Goal: Task Accomplishment & Management: Manage account settings

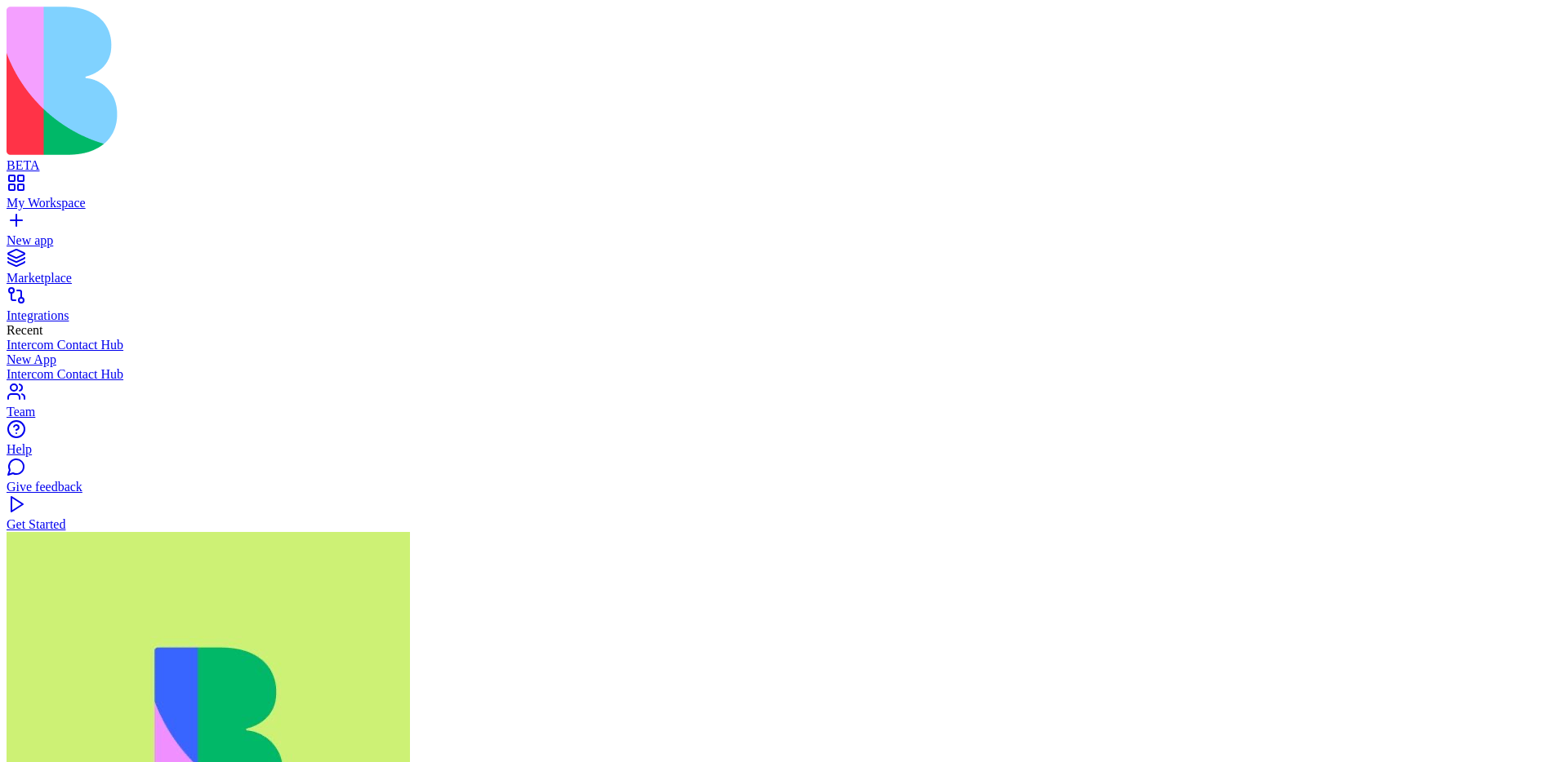
click at [79, 233] on div "New app" at bounding box center [784, 240] width 1554 height 15
paste textarea "**********"
type textarea "**********"
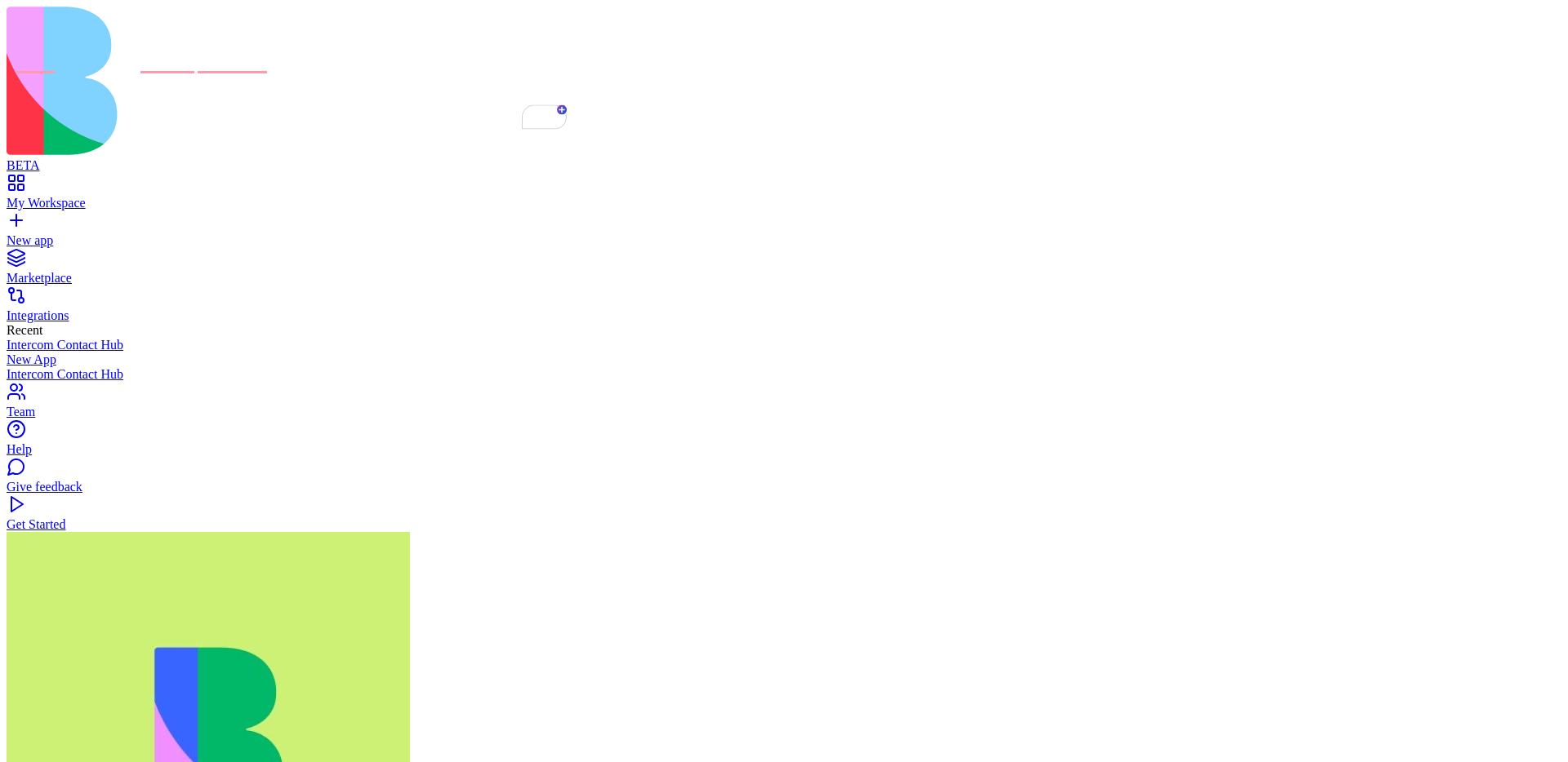
click at [59, 457] on link "Help" at bounding box center [784, 442] width 1554 height 29
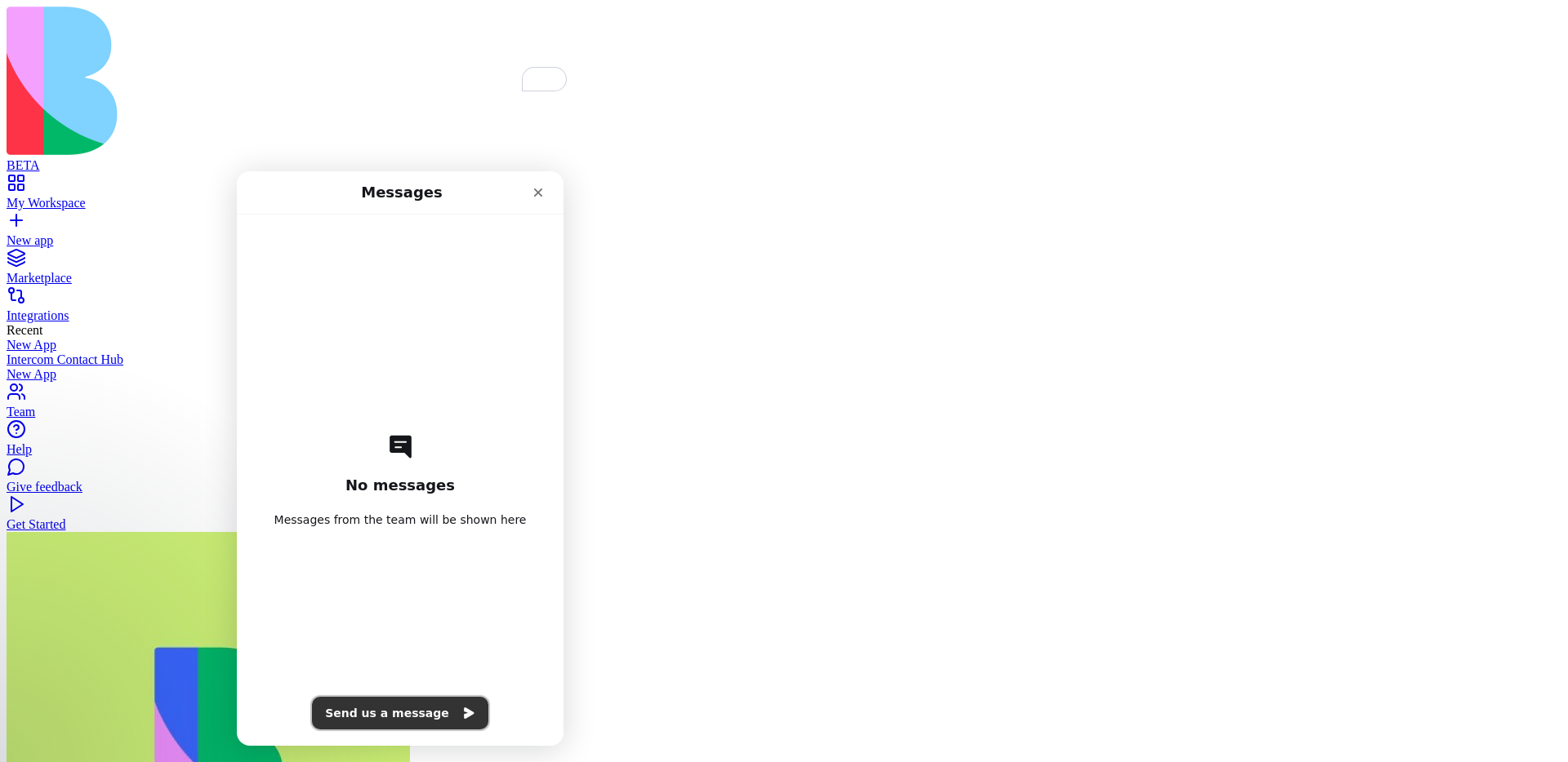
click at [383, 713] on button "Send us a message" at bounding box center [399, 713] width 176 height 32
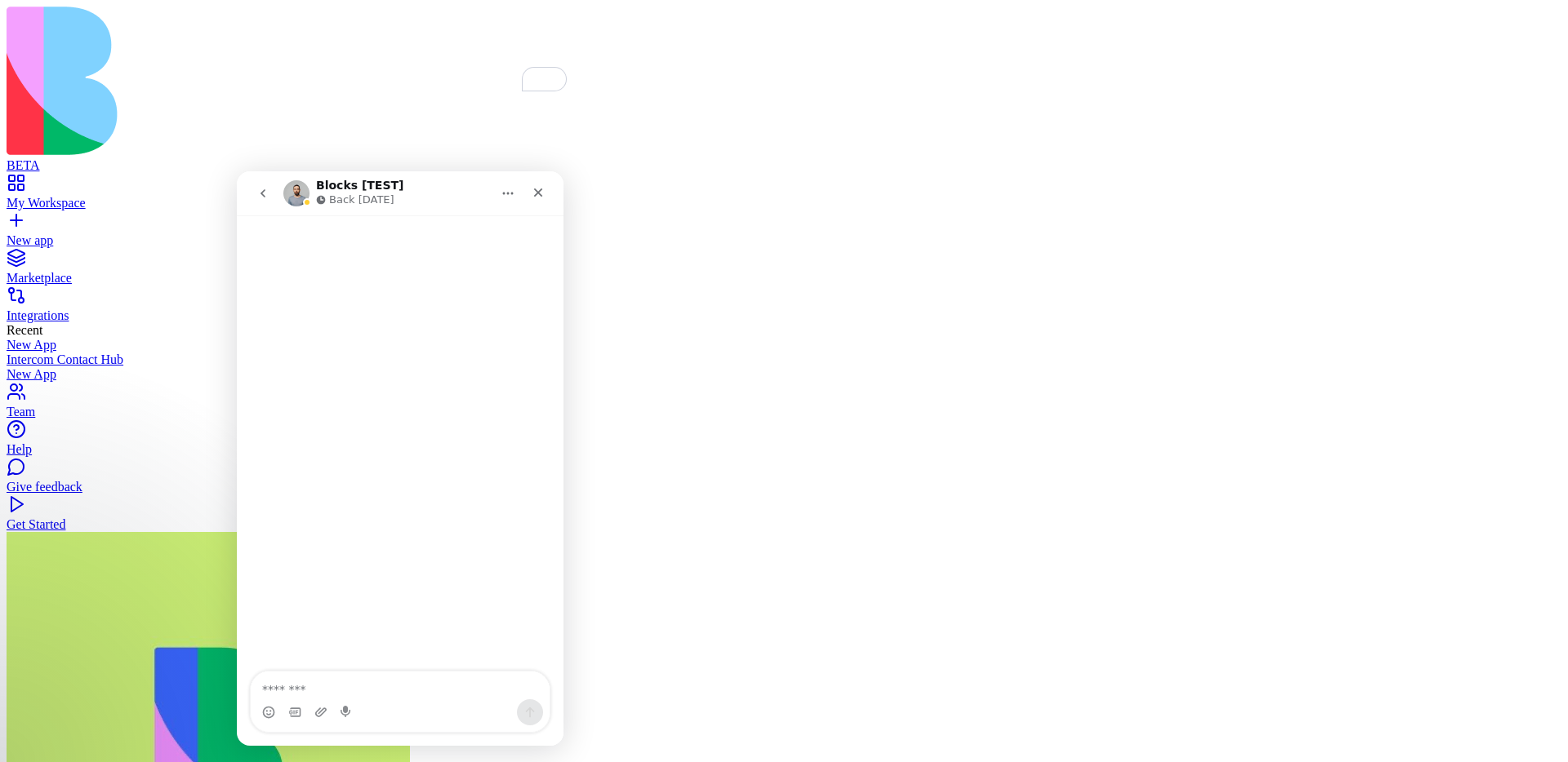
click at [379, 691] on textarea "Message…" at bounding box center [400, 685] width 299 height 28
type textarea "**********"
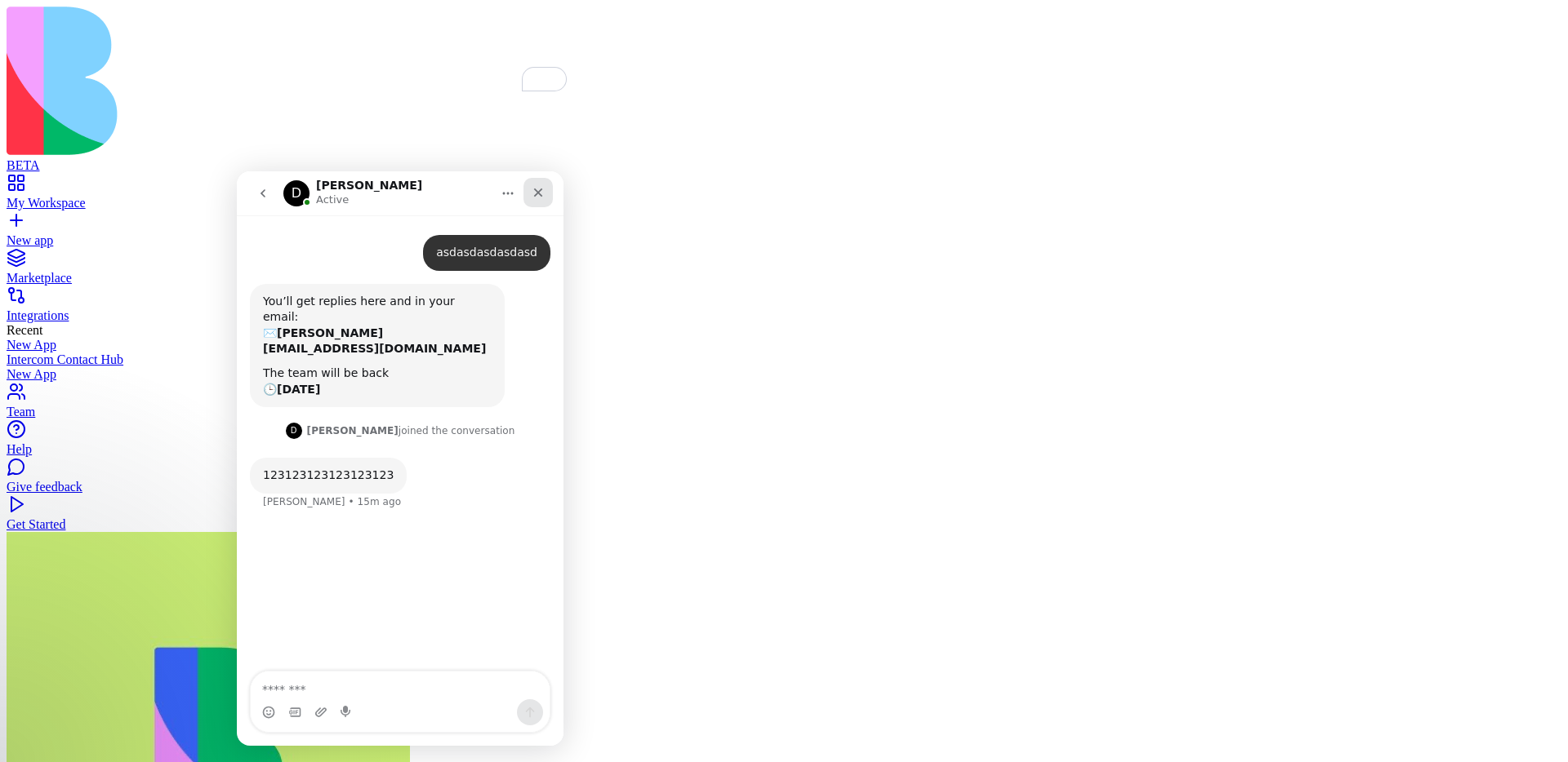
click at [535, 195] on icon "Close" at bounding box center [538, 193] width 9 height 9
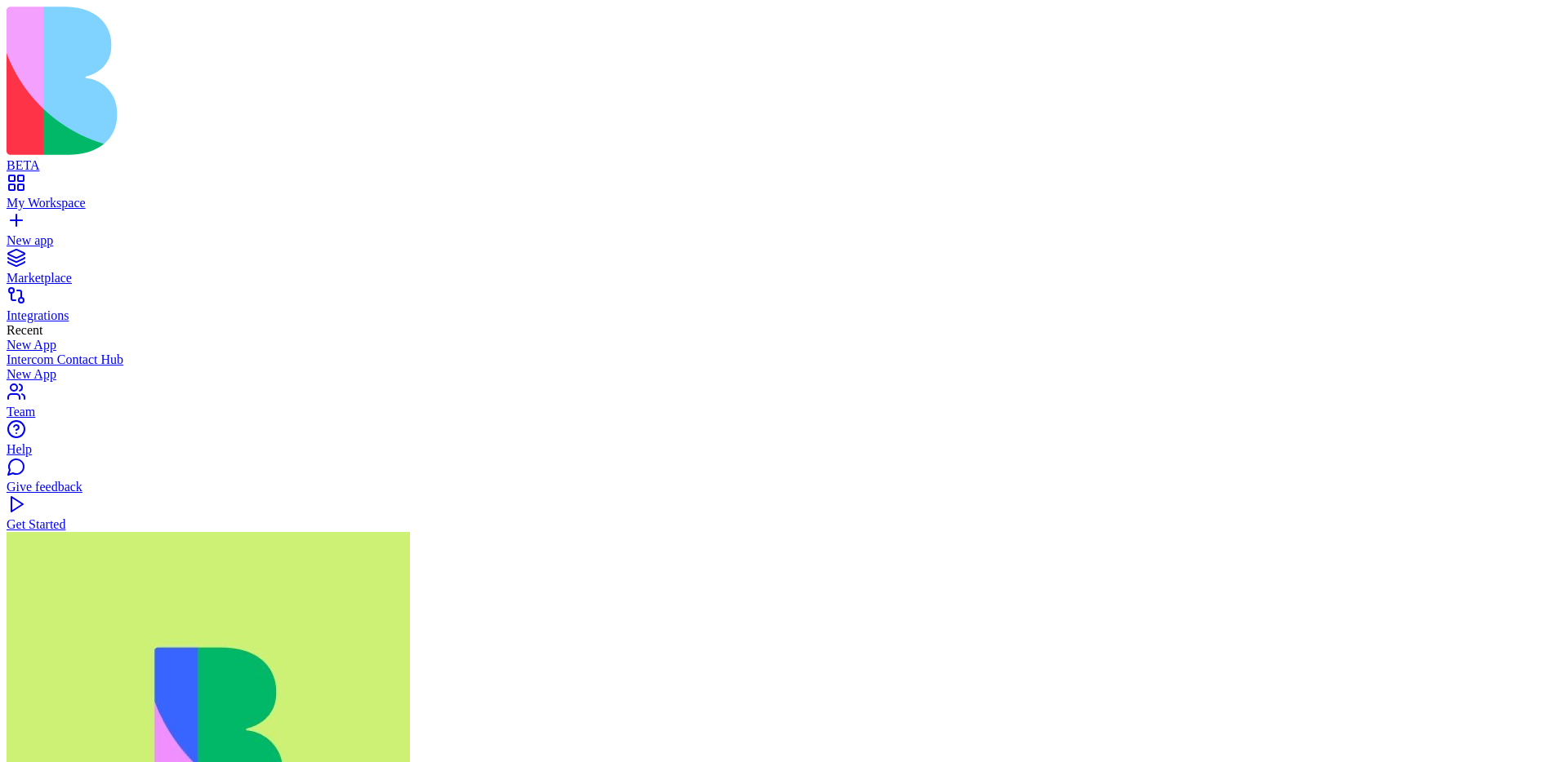
scroll to position [1114, 0]
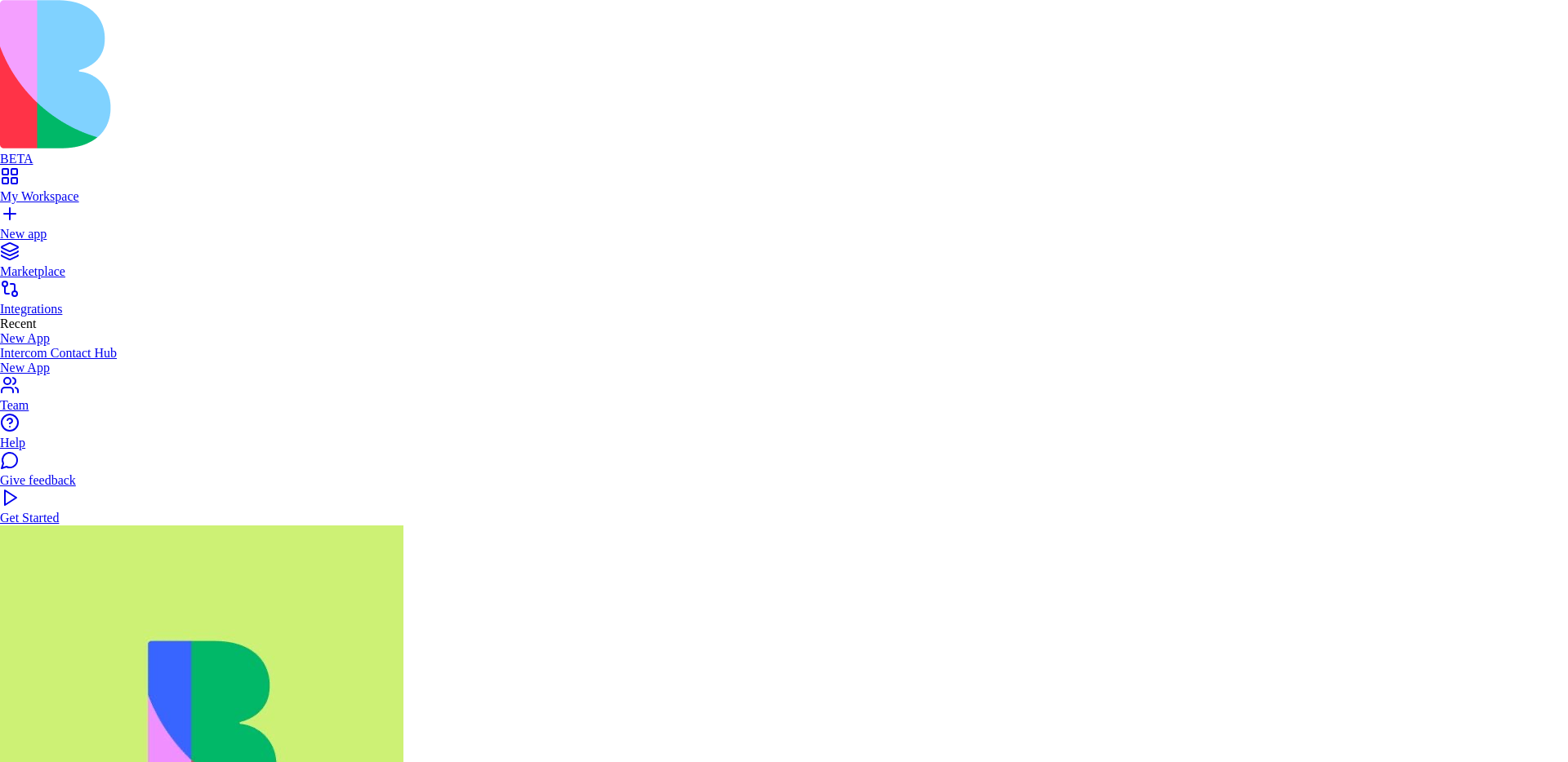
copy span "INTERCOM_LIST_CONVERSATIONS"
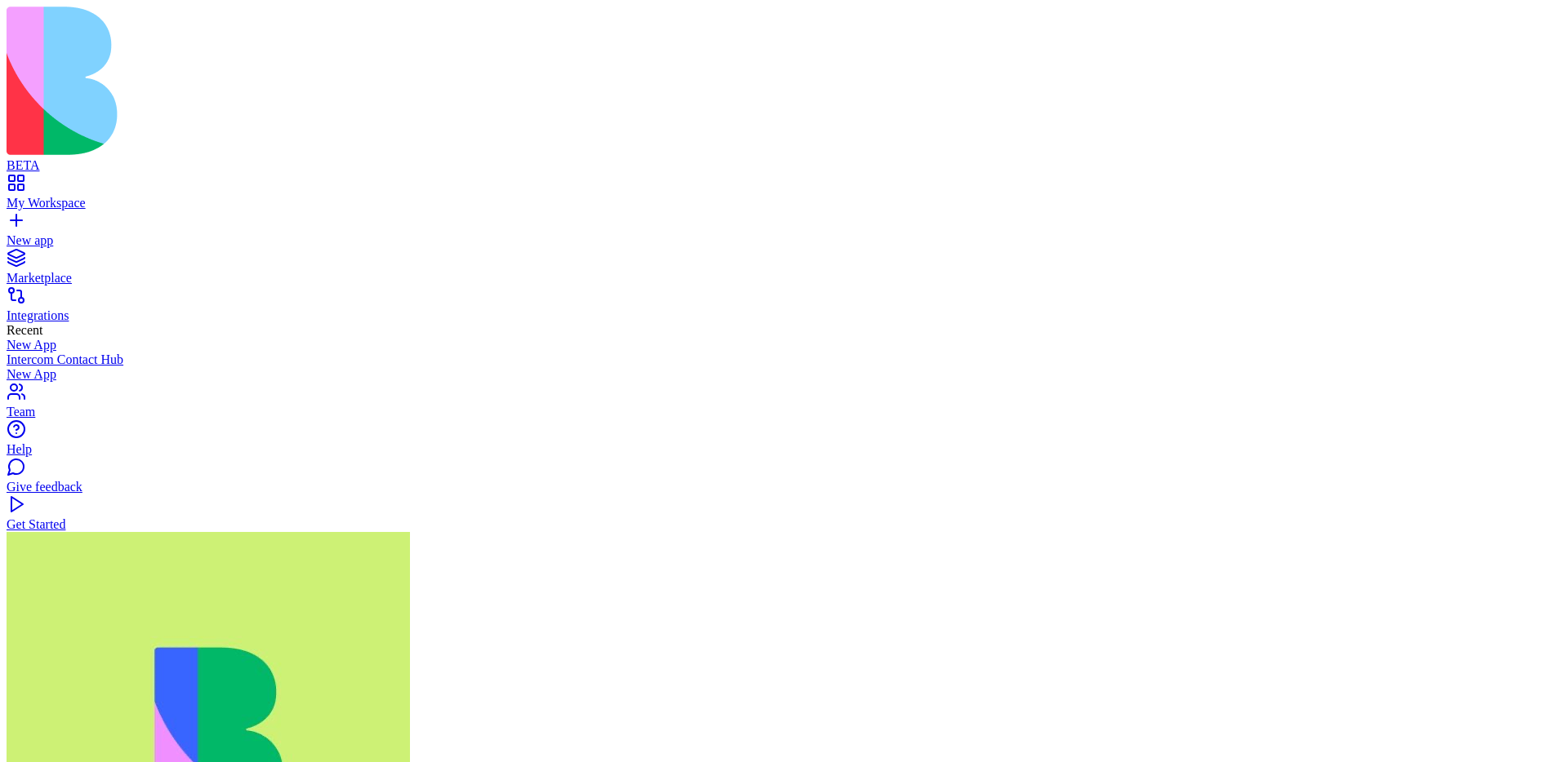
scroll to position [0, 0]
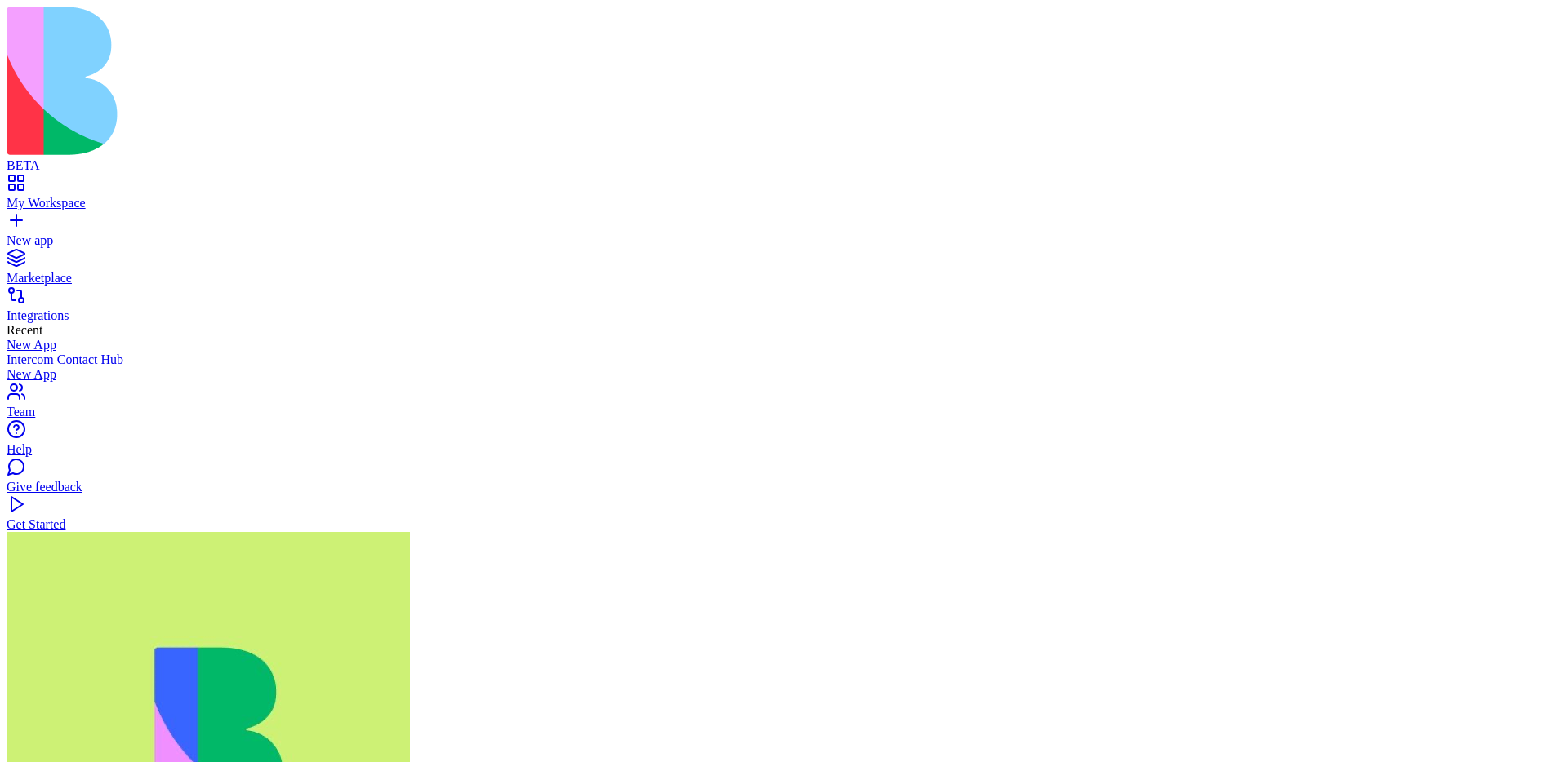
type textarea "**********"
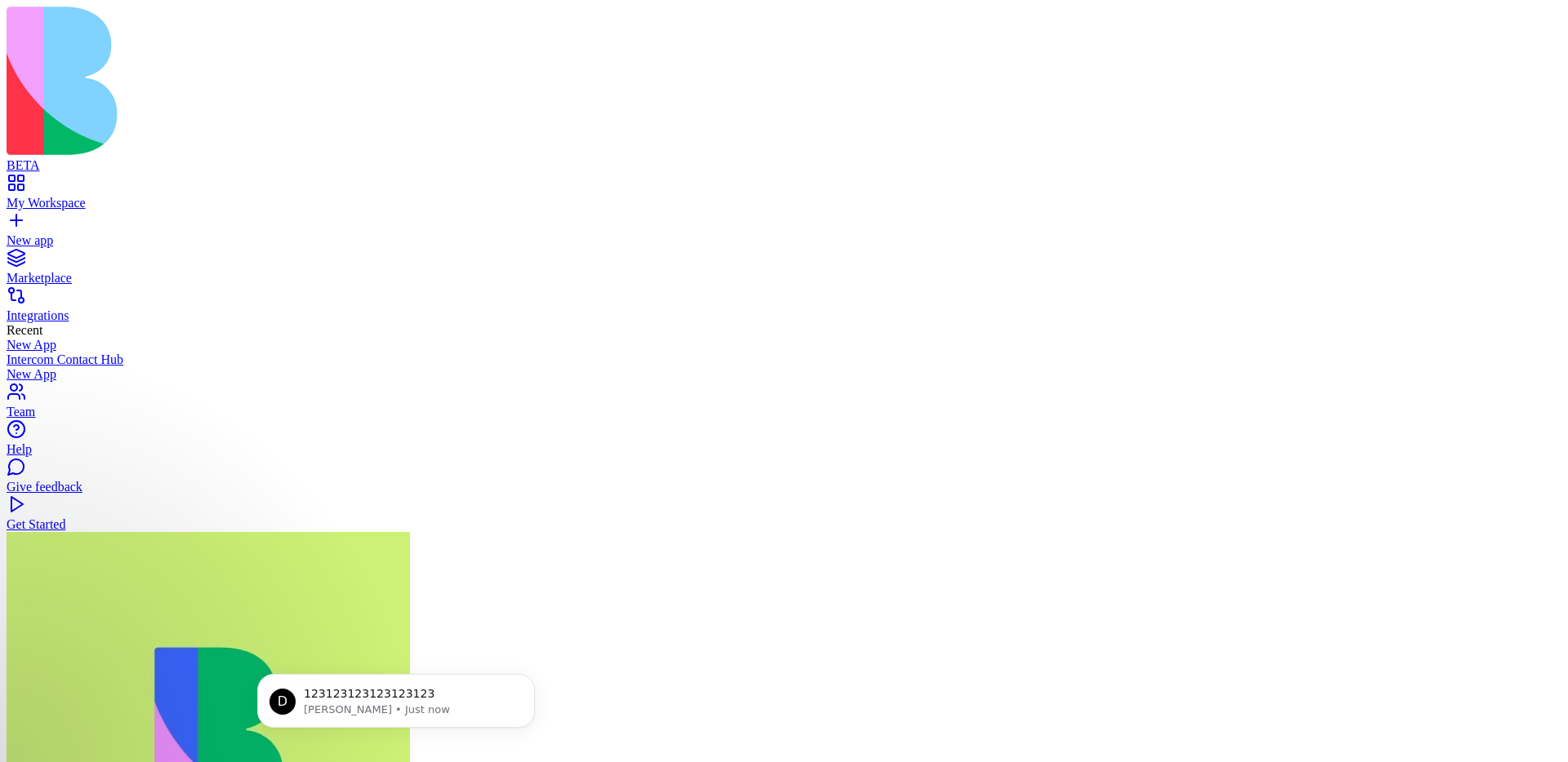
click at [525, 682] on icon "Dismiss notification" at bounding box center [529, 678] width 9 height 9
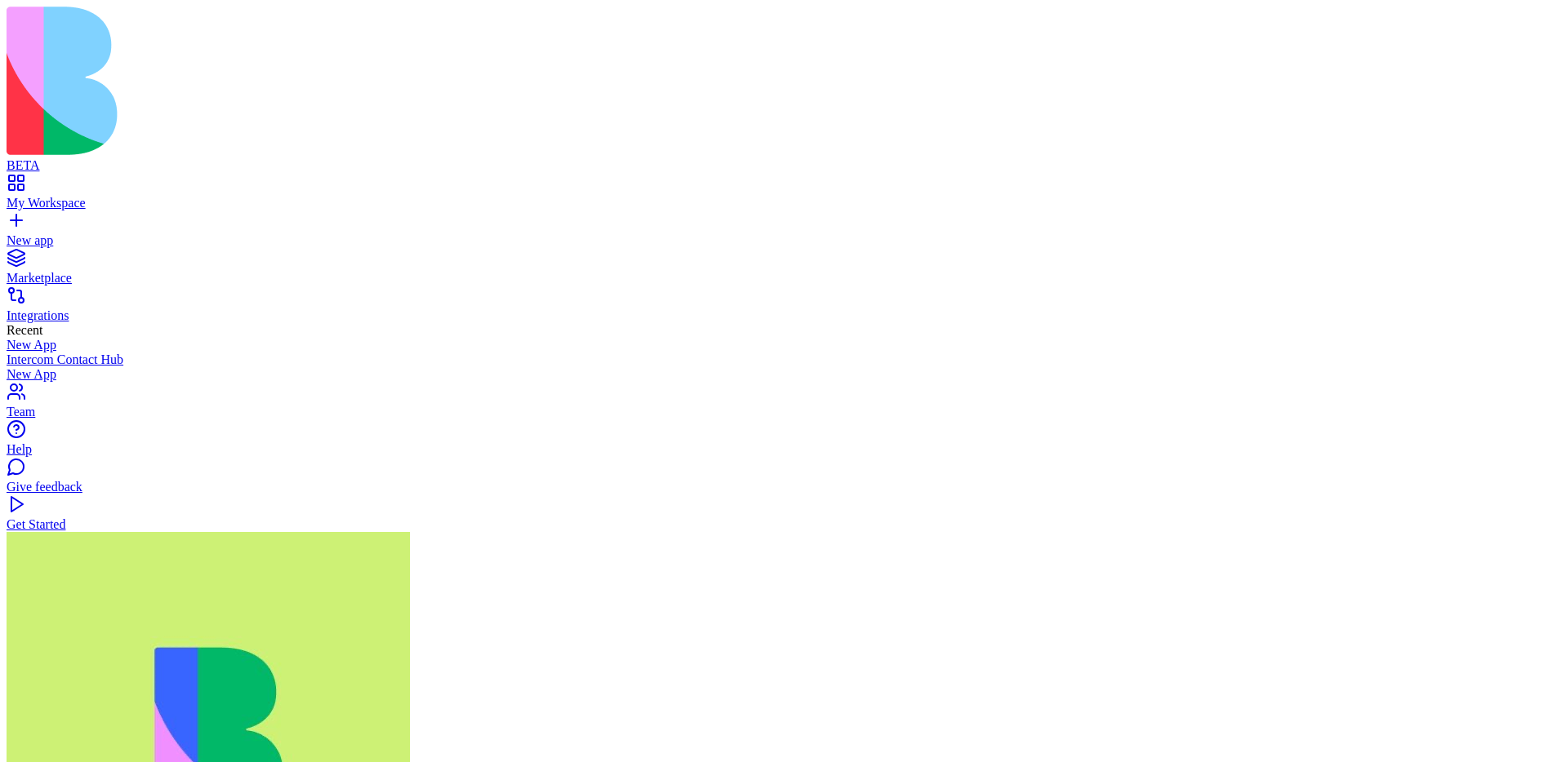
scroll to position [159, 0]
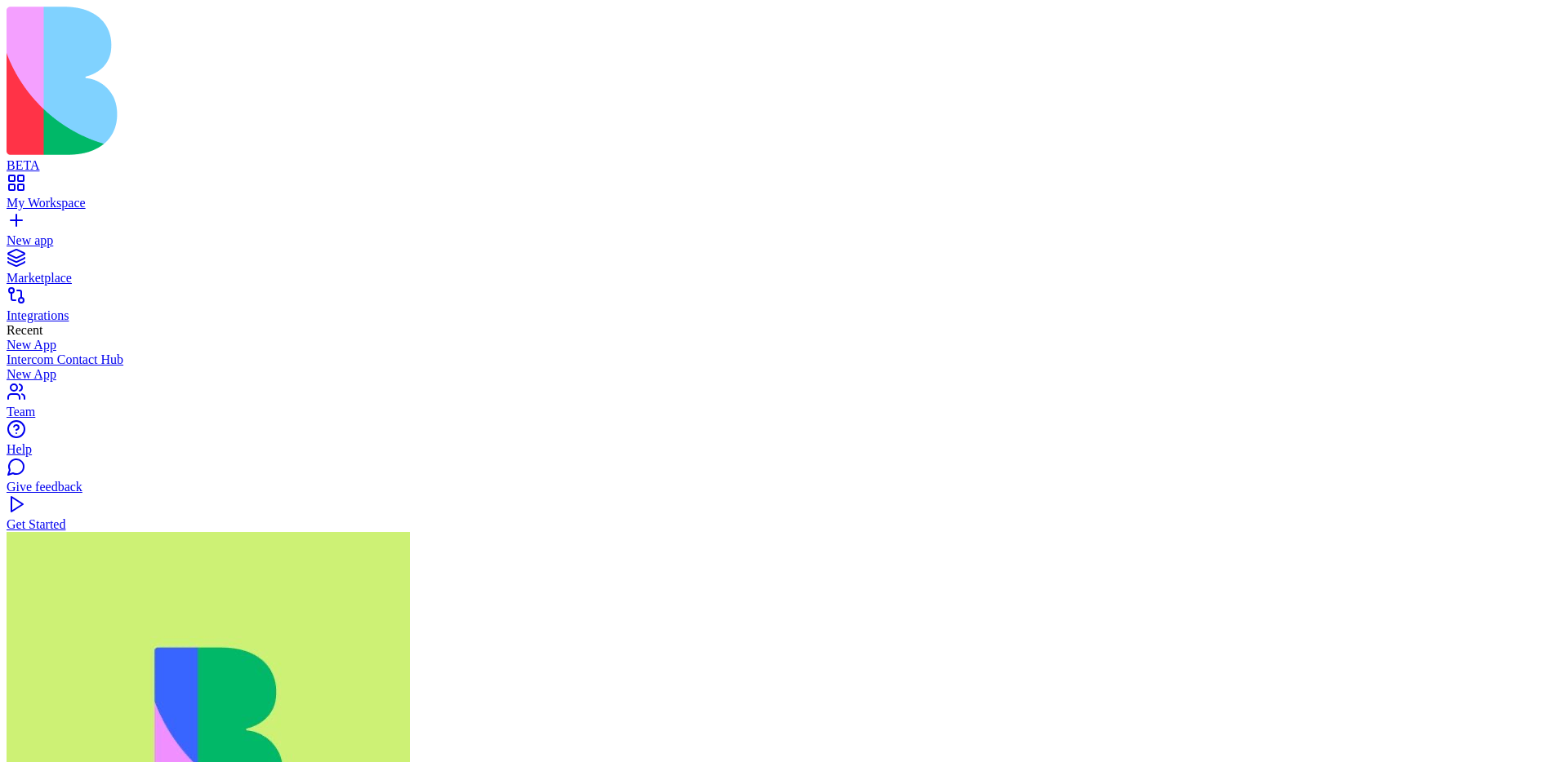
drag, startPoint x: 86, startPoint y: 9274, endPoint x: 206, endPoint y: 9366, distance: 151.2
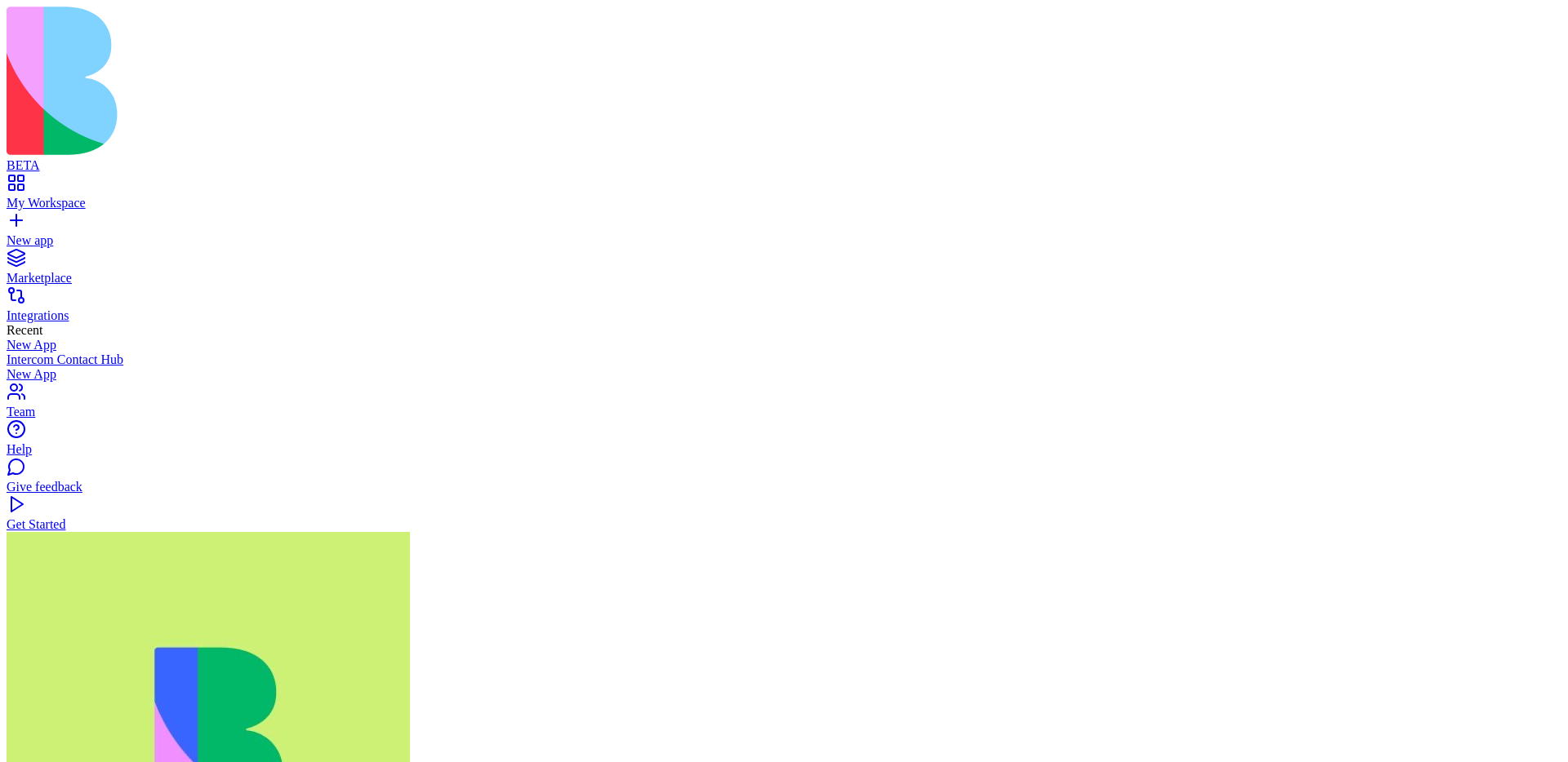
click at [17, 181] on link "My Workspace" at bounding box center [784, 196] width 1554 height 29
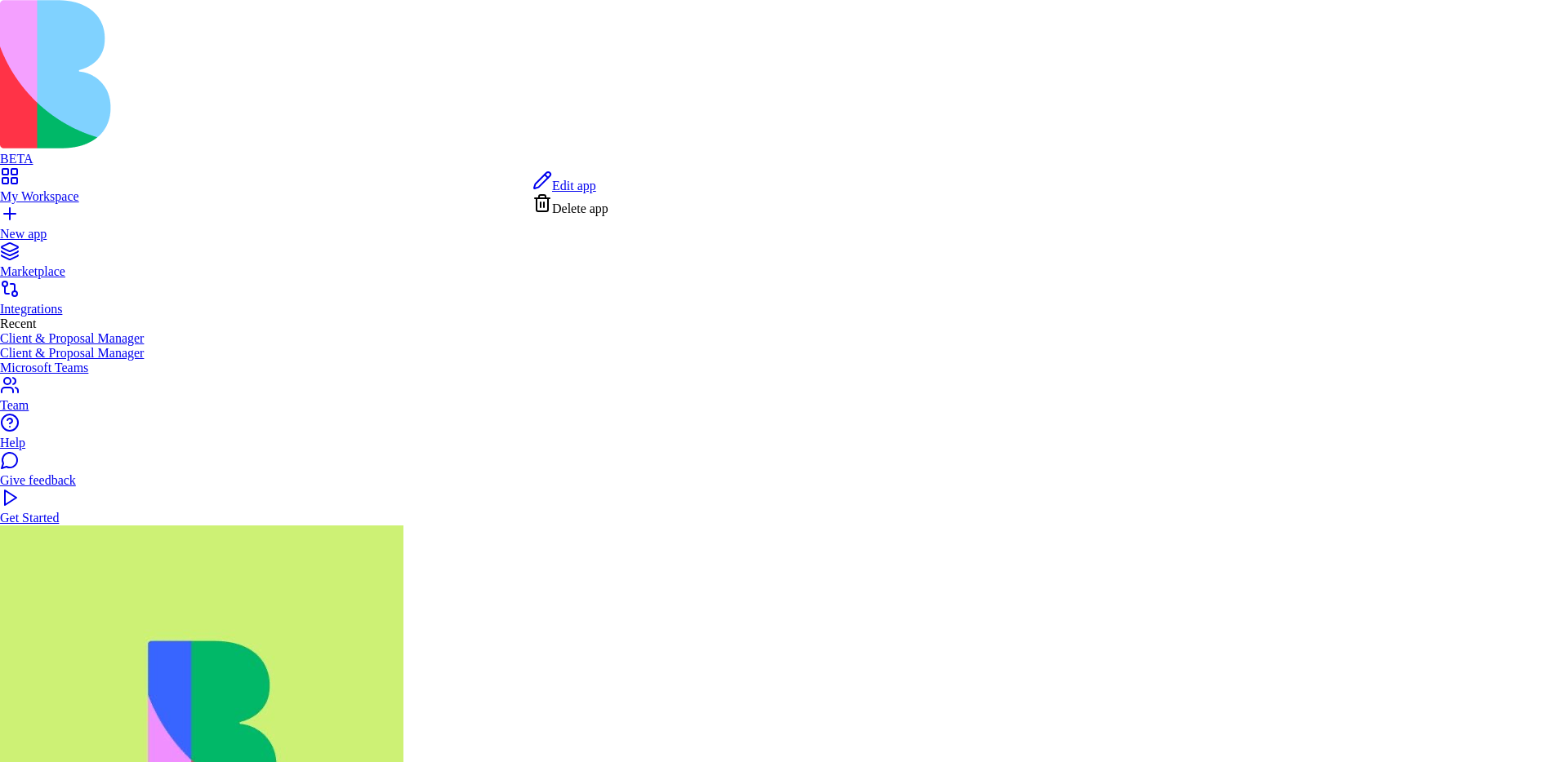
click at [596, 183] on span "Edit app" at bounding box center [573, 186] width 44 height 14
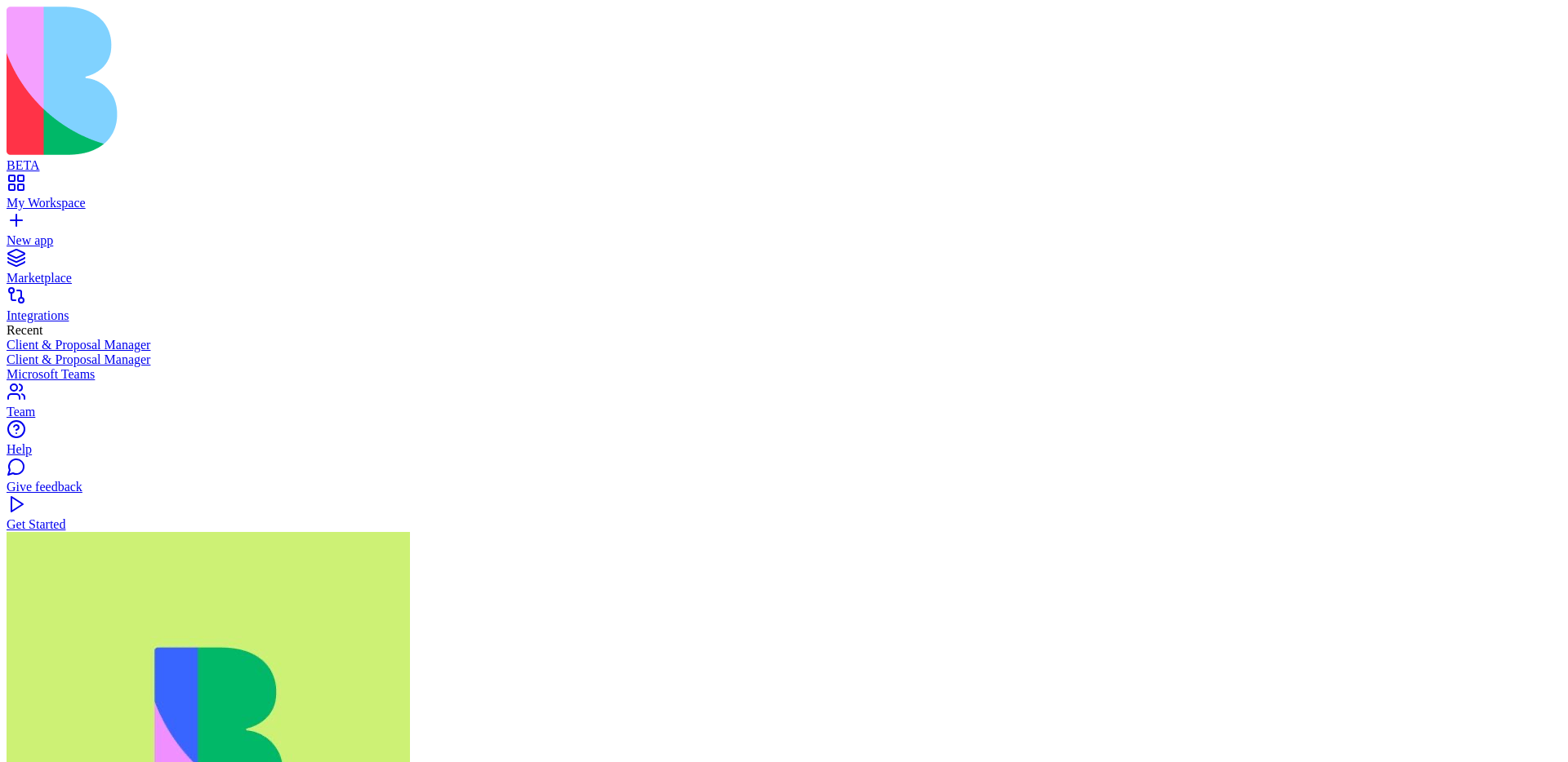
scroll to position [481, 0]
click at [73, 196] on div "My Workspace" at bounding box center [784, 203] width 1554 height 15
click at [120, 309] on div "Integrations" at bounding box center [784, 316] width 1554 height 15
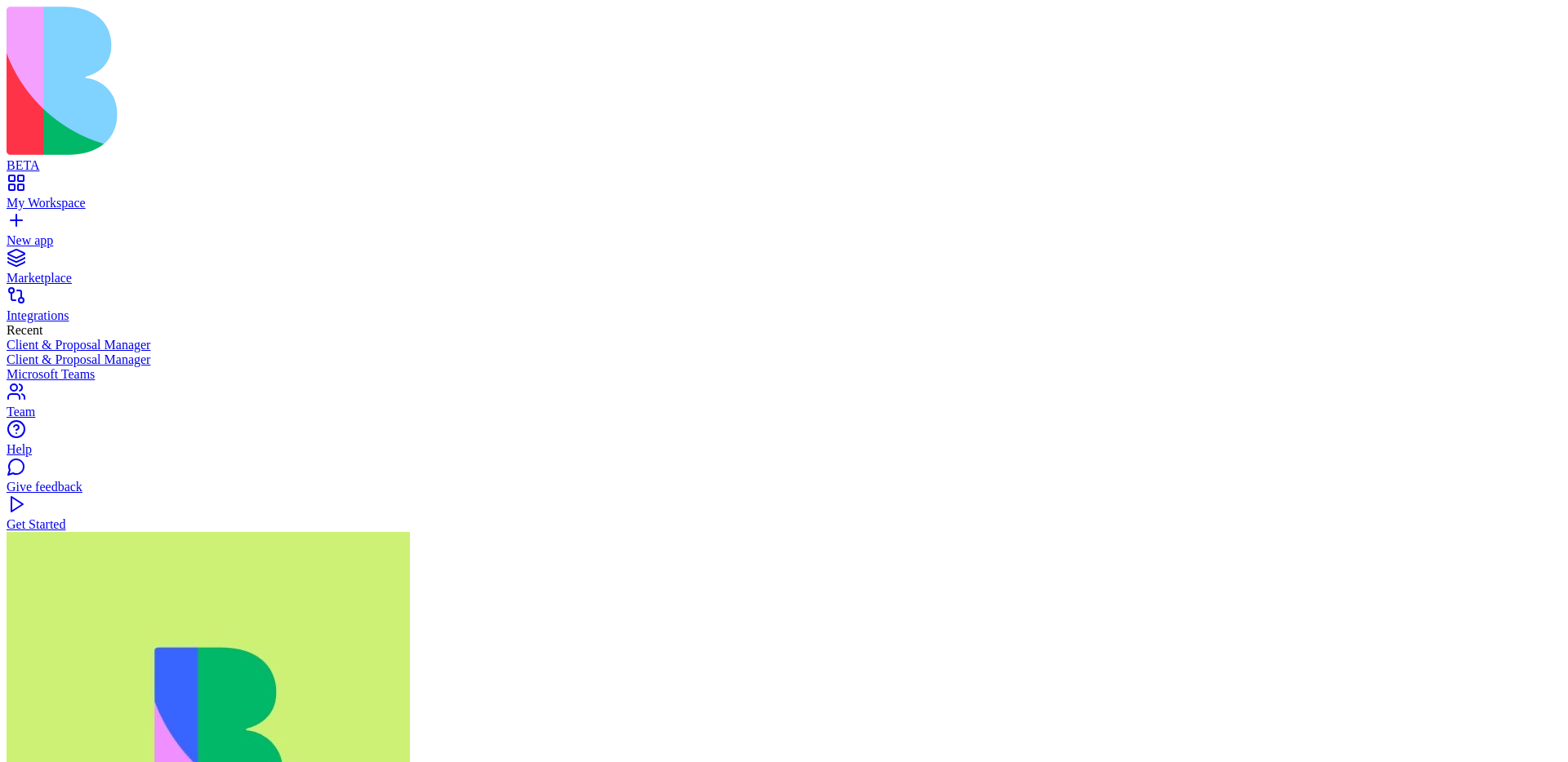
click at [142, 196] on div "My Workspace" at bounding box center [784, 203] width 1554 height 15
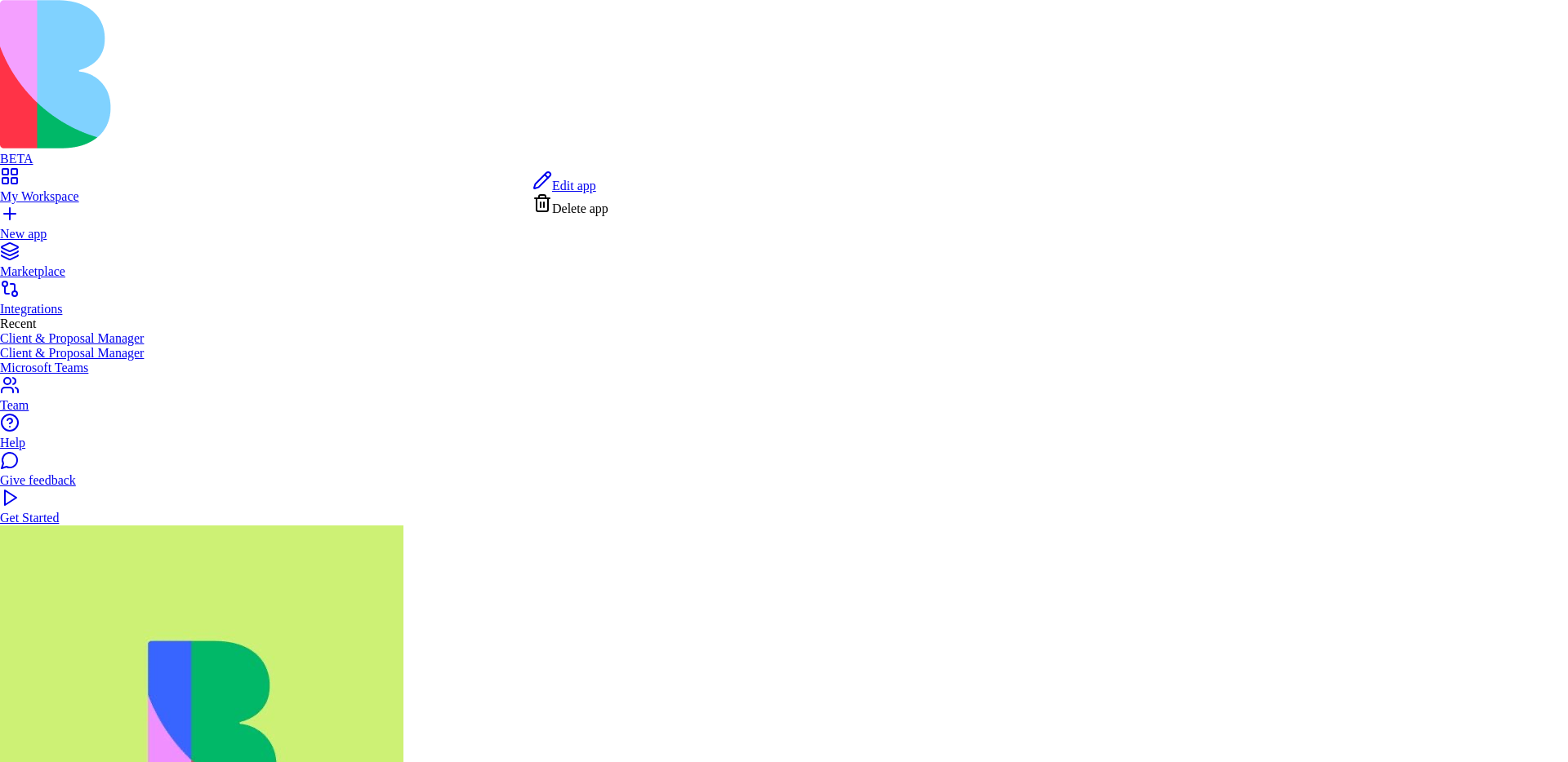
click at [596, 183] on span "Edit app" at bounding box center [573, 186] width 44 height 14
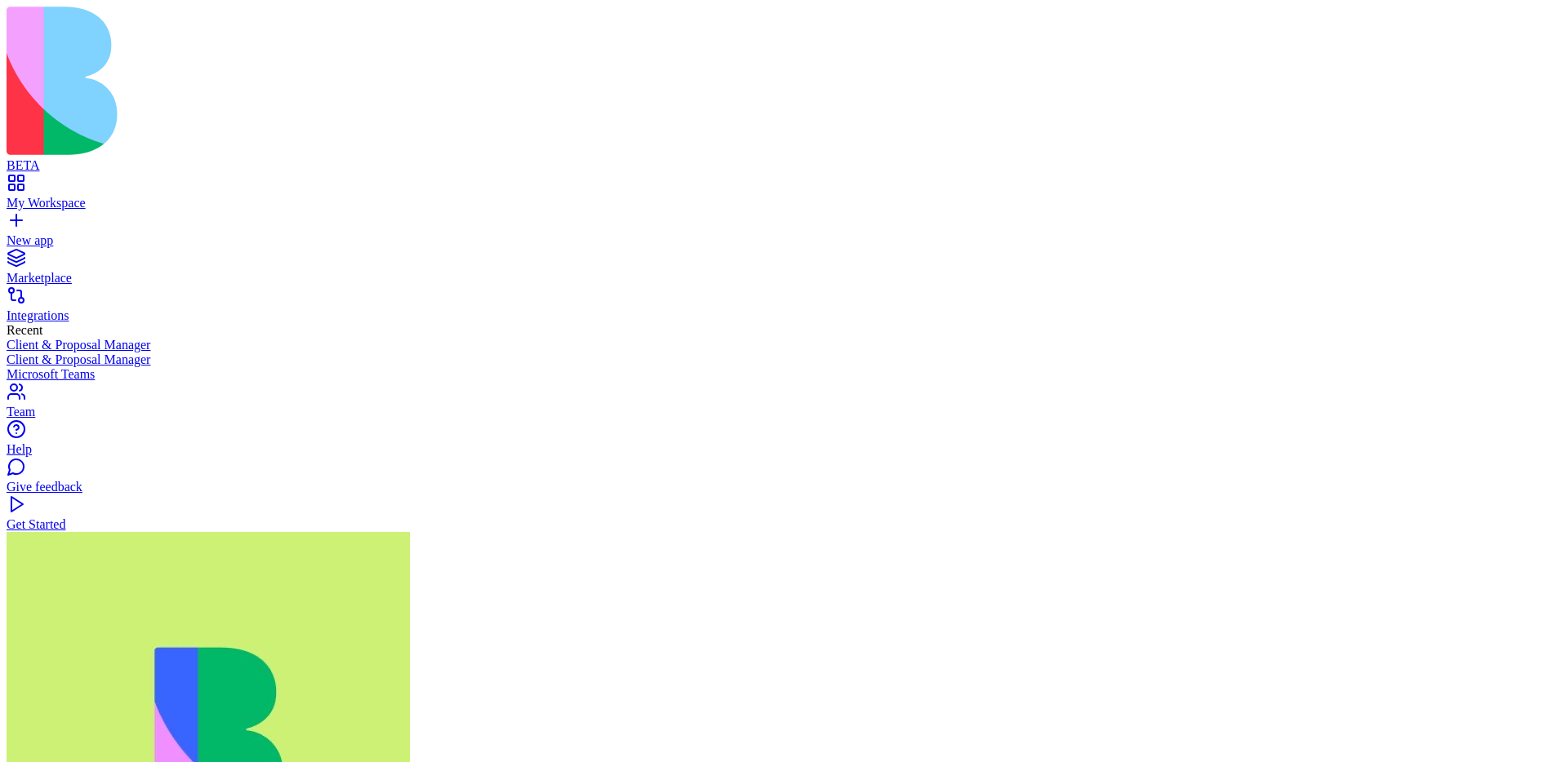
click at [12, 294] on link "Integrations" at bounding box center [784, 309] width 1554 height 29
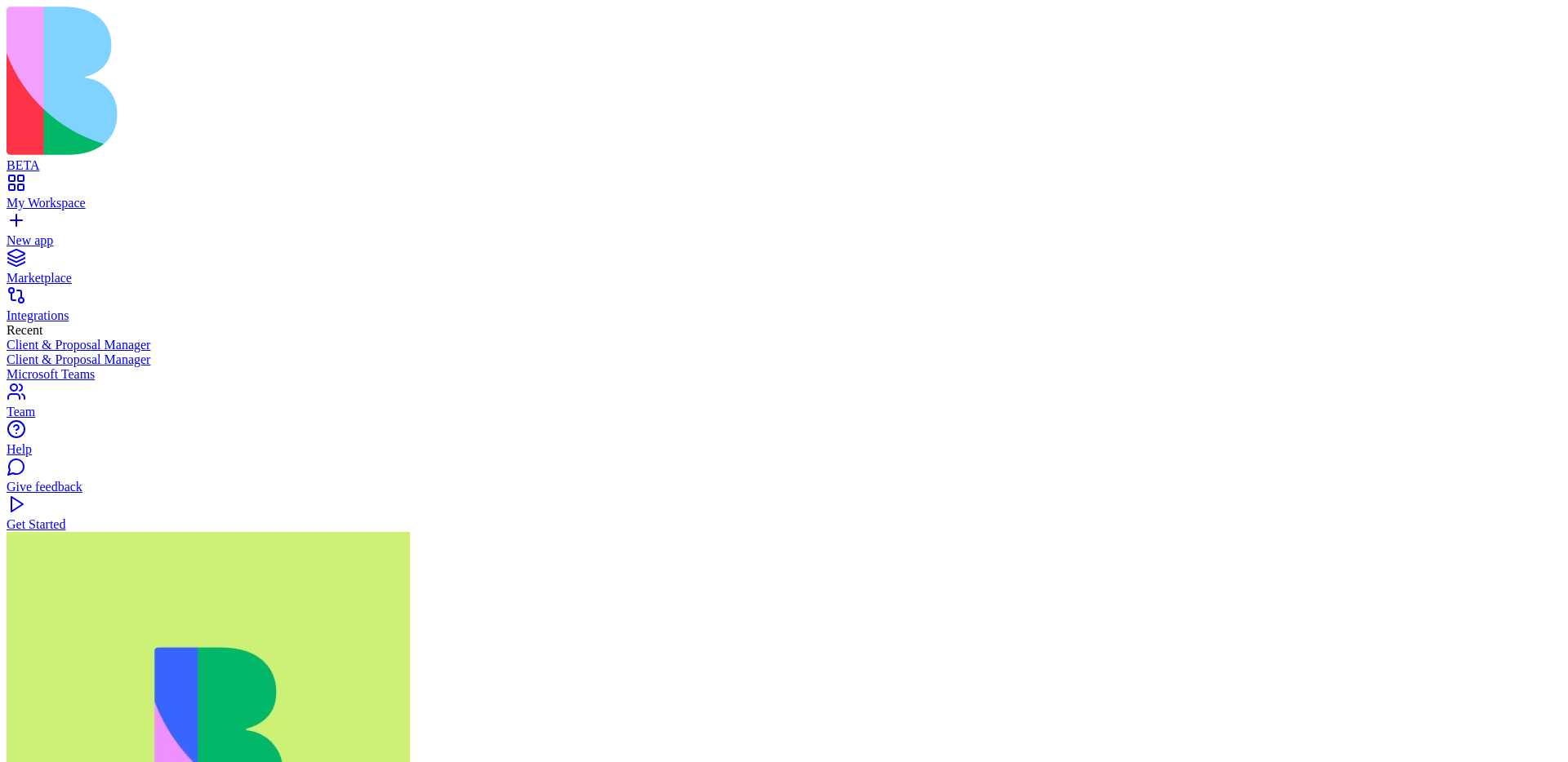
scroll to position [343, 0]
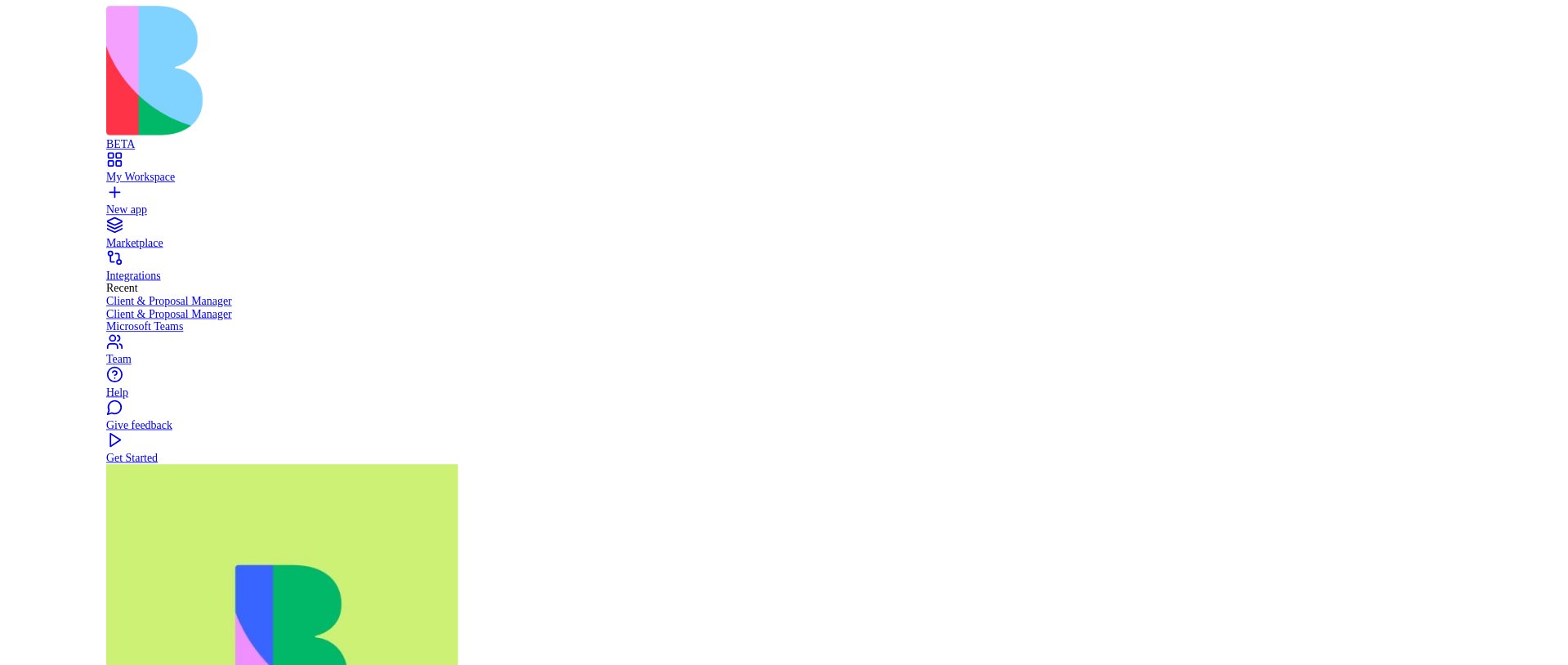
scroll to position [147, 0]
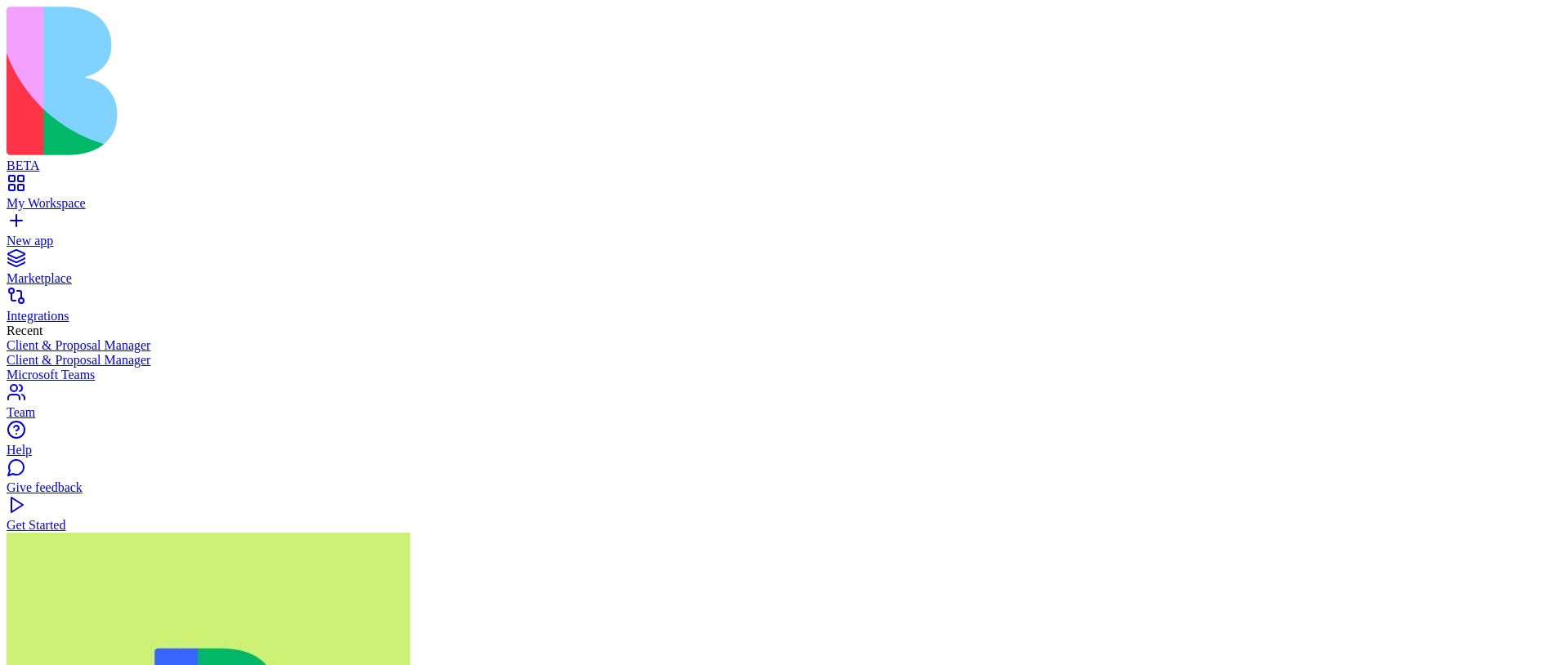
type textarea "**********"
